Goal: Book appointment/travel/reservation

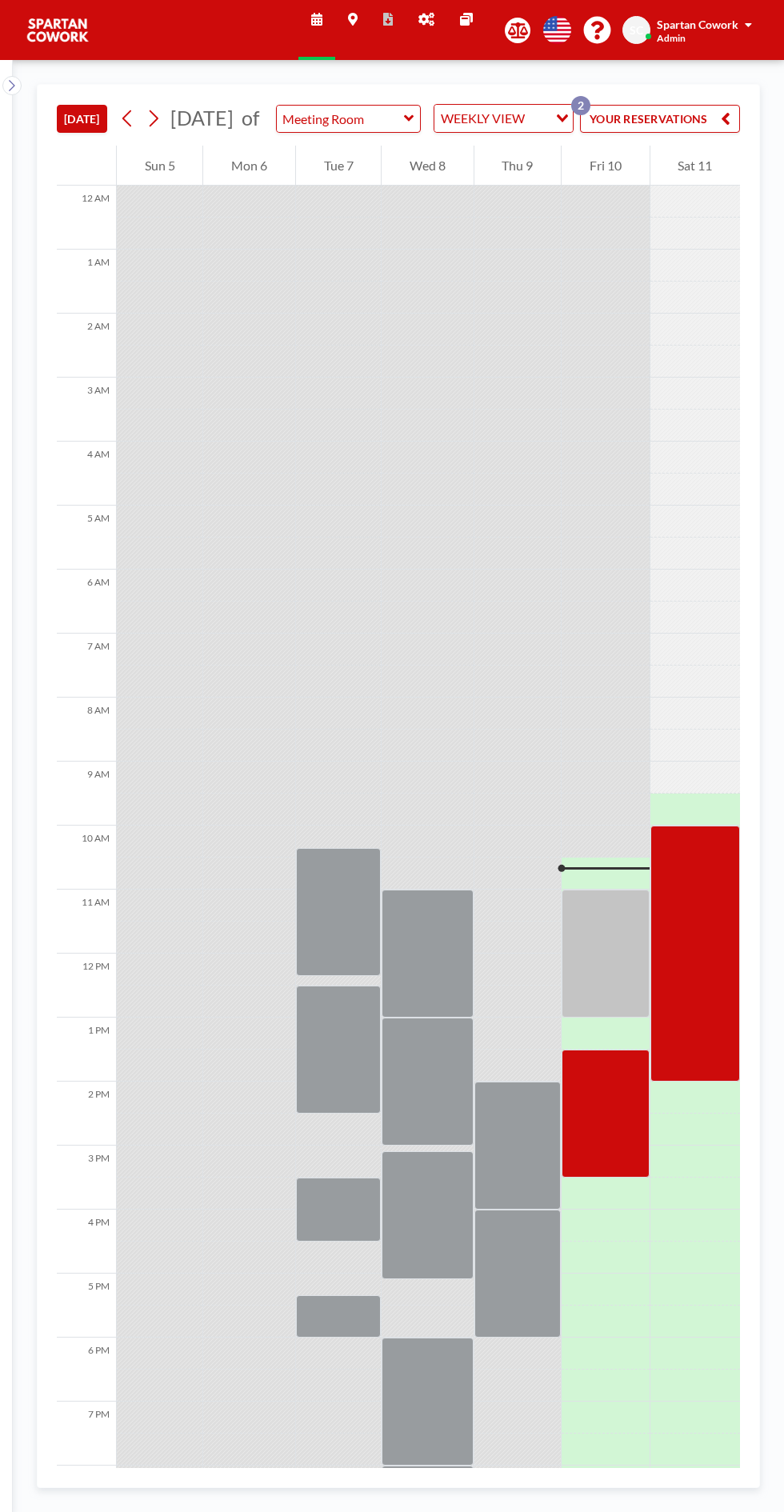
click at [610, 989] on div at bounding box center [605, 954] width 88 height 128
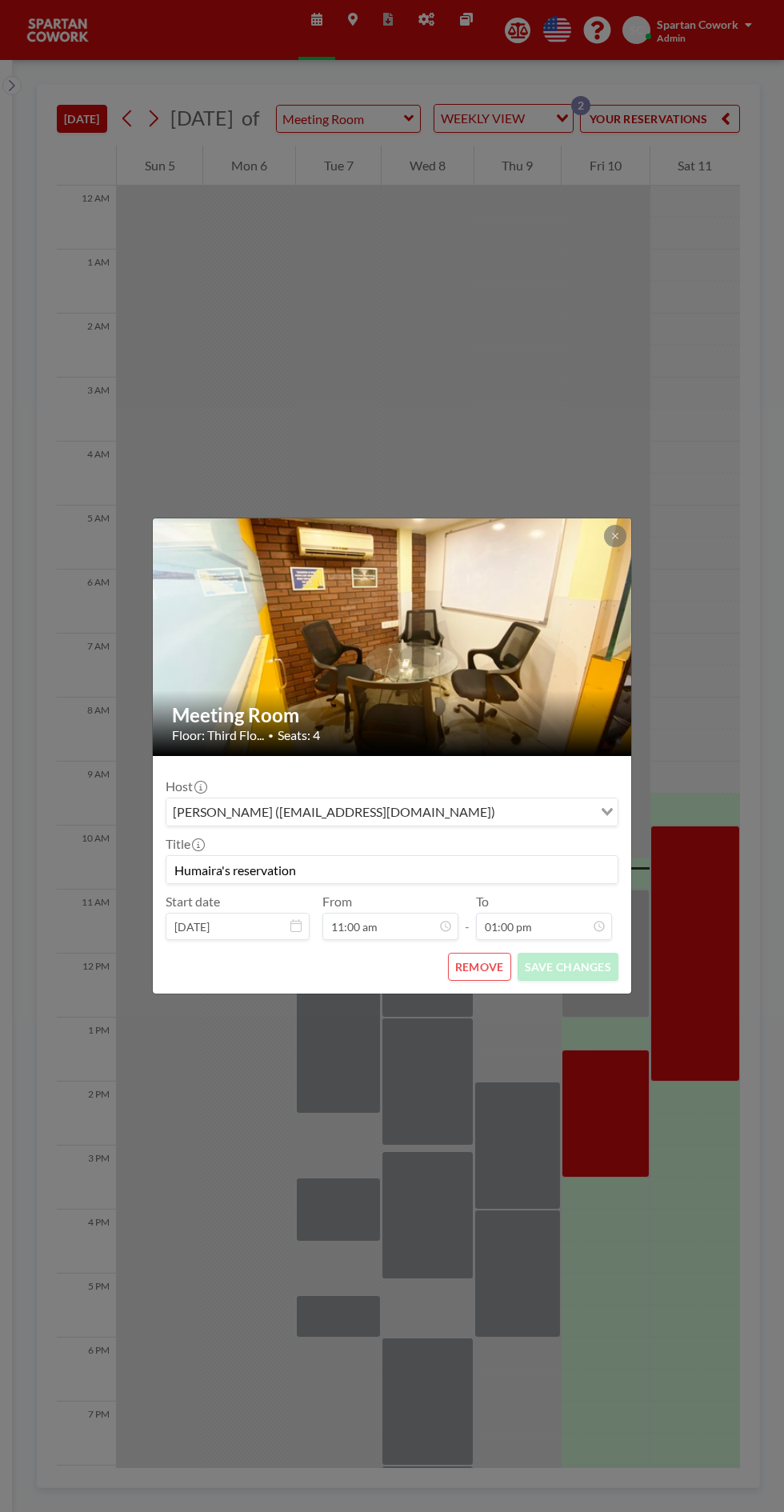
click at [616, 544] on button at bounding box center [615, 536] width 22 height 22
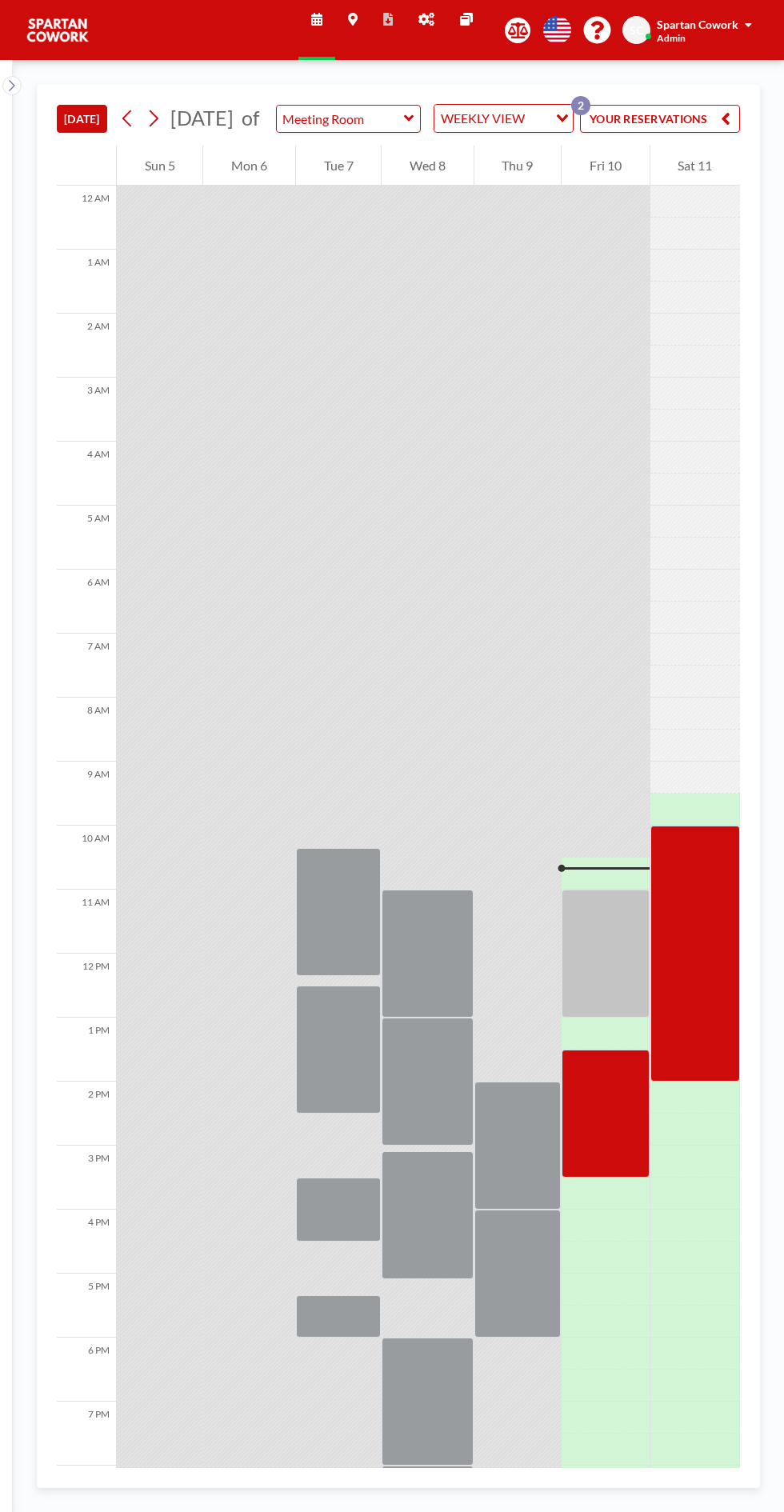
click at [613, 1144] on div at bounding box center [605, 1113] width 88 height 128
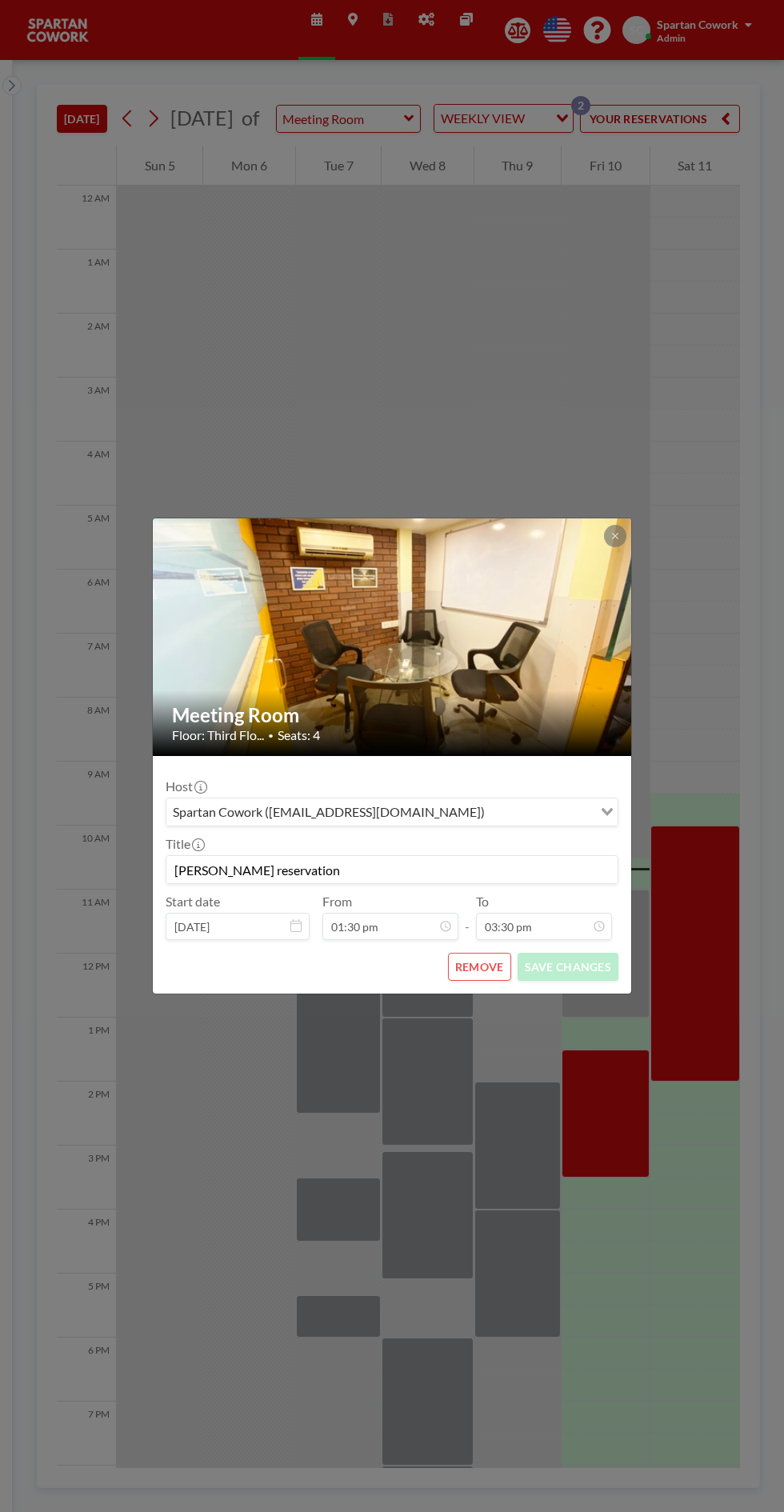
click at [614, 537] on icon at bounding box center [614, 535] width 6 height 6
